Goal: Transaction & Acquisition: Purchase product/service

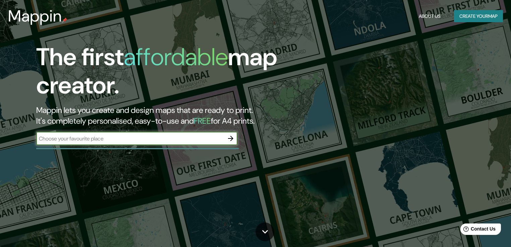
click at [113, 137] on input "text" at bounding box center [130, 139] width 188 height 8
type input "z"
type input "san miguel de tucuman"
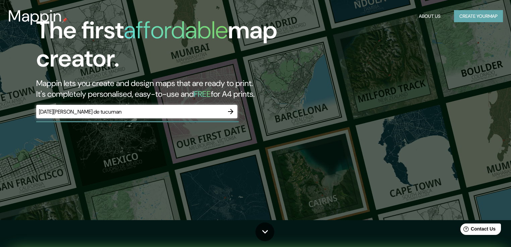
click at [464, 17] on button "Create your map" at bounding box center [478, 16] width 49 height 12
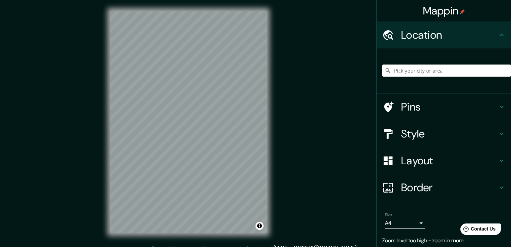
click at [305, 137] on div "Mappin Location Pins Style Layout Border Choose a border. Hint : you can make l…" at bounding box center [255, 127] width 511 height 254
click at [429, 73] on input "Pick your city or area" at bounding box center [446, 70] width 129 height 12
click at [417, 73] on input "Pick your city or area" at bounding box center [446, 70] width 129 height 12
click at [413, 72] on input "Pick your city or area" at bounding box center [446, 70] width 129 height 12
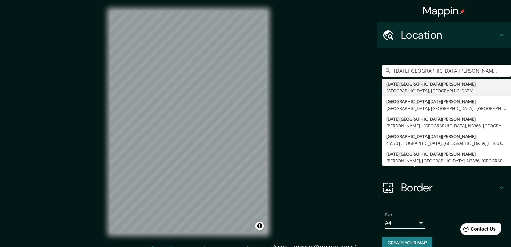
type input "[DATE][GEOGRAPHIC_DATA][PERSON_NAME], [GEOGRAPHIC_DATA], [GEOGRAPHIC_DATA]"
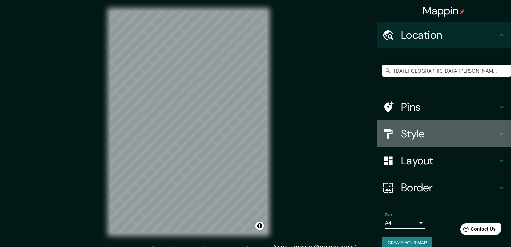
click at [474, 137] on h4 "Style" at bounding box center [449, 133] width 97 height 13
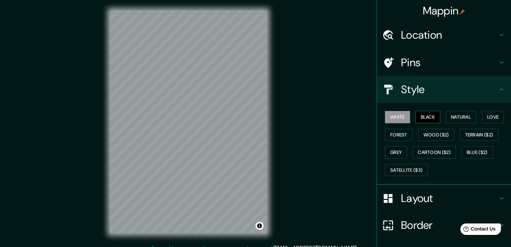
click at [420, 117] on button "Black" at bounding box center [428, 117] width 25 height 12
click at [313, 127] on div "Mappin Location San Miguel de Tucumán, Provincia de Tucumán, Argentina San Migu…" at bounding box center [255, 127] width 511 height 254
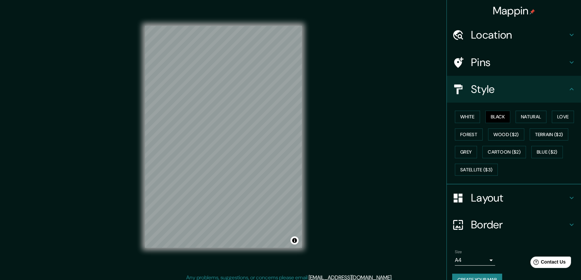
click at [330, 126] on div "Mappin Location San Miguel de Tucumán, Provincia de Tucumán, Argentina San Migu…" at bounding box center [290, 142] width 581 height 284
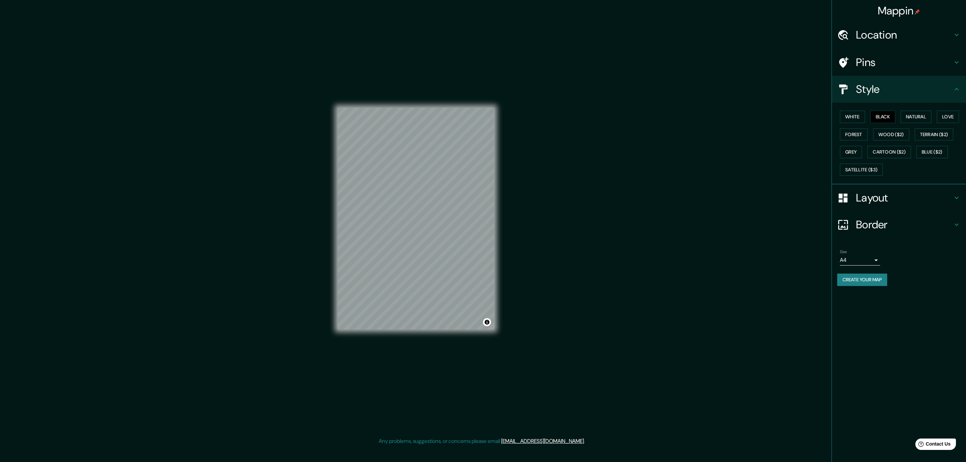
click at [614, 186] on div "Mappin Location San Miguel de Tucumán, Provincia de Tucumán, Argentina San Migu…" at bounding box center [483, 224] width 966 height 448
click at [614, 183] on div "Mappin Location San Miguel de Tucumán, Provincia de Tucumán, Argentina San Migu…" at bounding box center [483, 224] width 966 height 448
drag, startPoint x: 712, startPoint y: 163, endPoint x: 591, endPoint y: 206, distance: 128.2
click at [711, 163] on div "Mappin Location San Miguel de Tucumán, Provincia de Tucumán, Argentina San Migu…" at bounding box center [483, 224] width 966 height 448
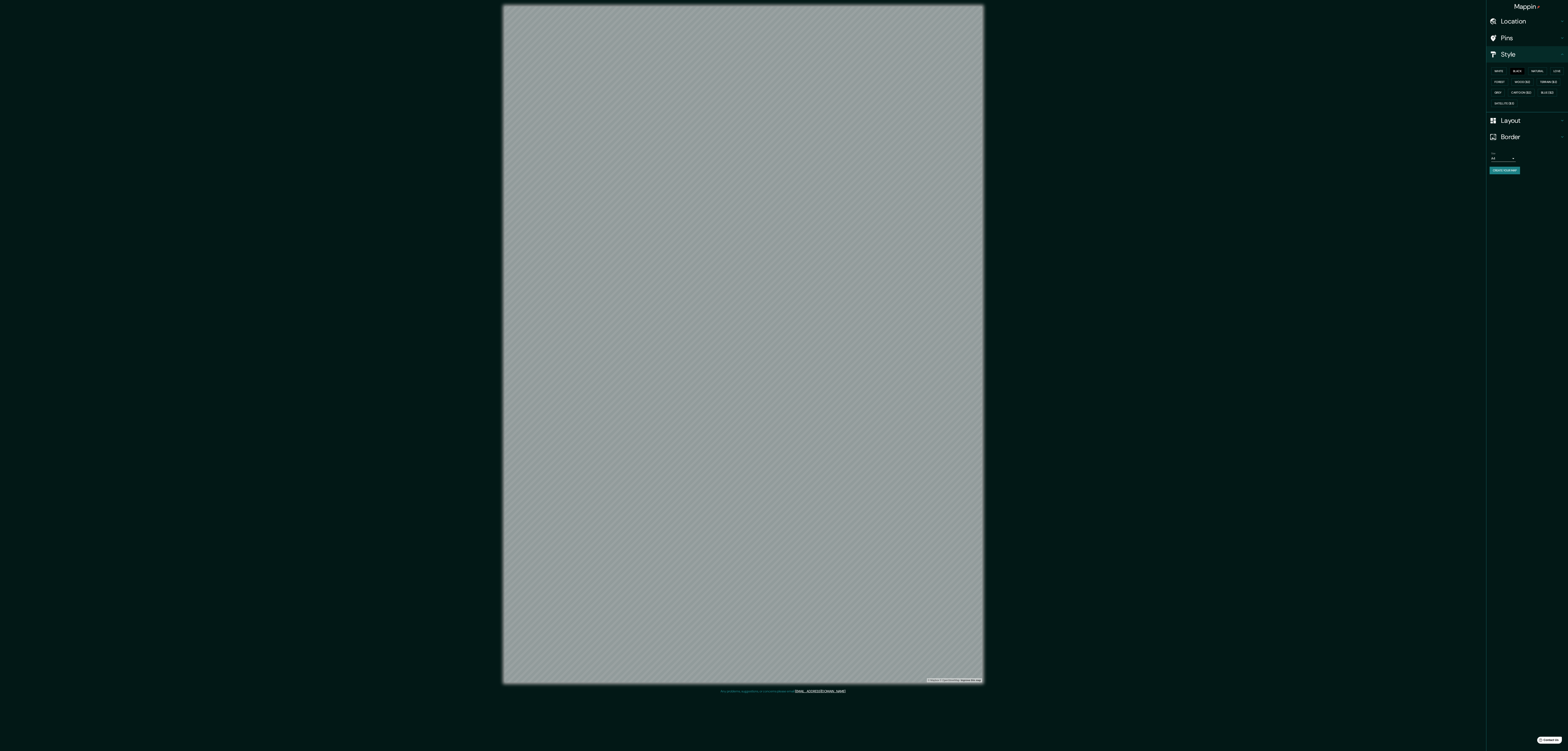
click at [1224, 233] on div "© Mapbox © OpenStreetMap Improve this map" at bounding box center [743, 345] width 1411 height 676
click at [1076, 251] on div "© Mapbox © OpenStreetMap Improve this map" at bounding box center [743, 345] width 1411 height 676
click at [1200, 338] on div "© Mapbox © OpenStreetMap Improve this map" at bounding box center [743, 345] width 1411 height 676
